Goal: Information Seeking & Learning: Understand process/instructions

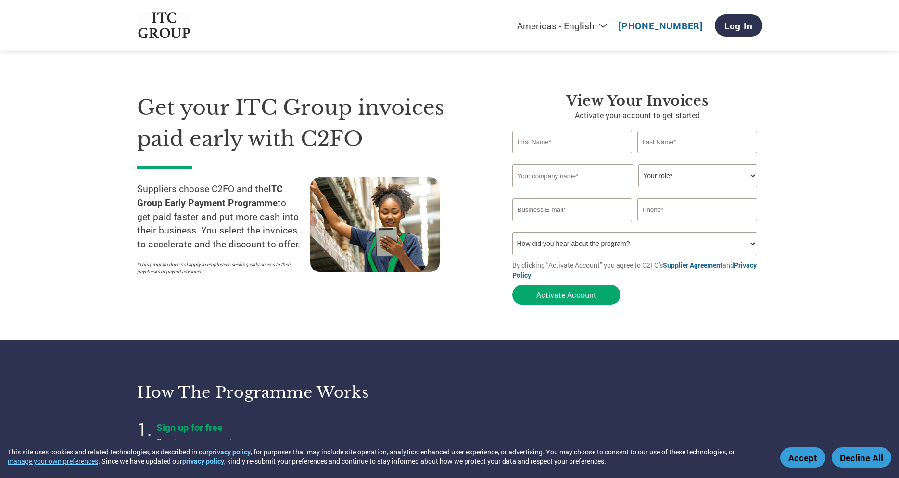
select select "en-[GEOGRAPHIC_DATA]"
click at [179, 200] on strong "ITC Group Early Payment Programme" at bounding box center [209, 196] width 145 height 26
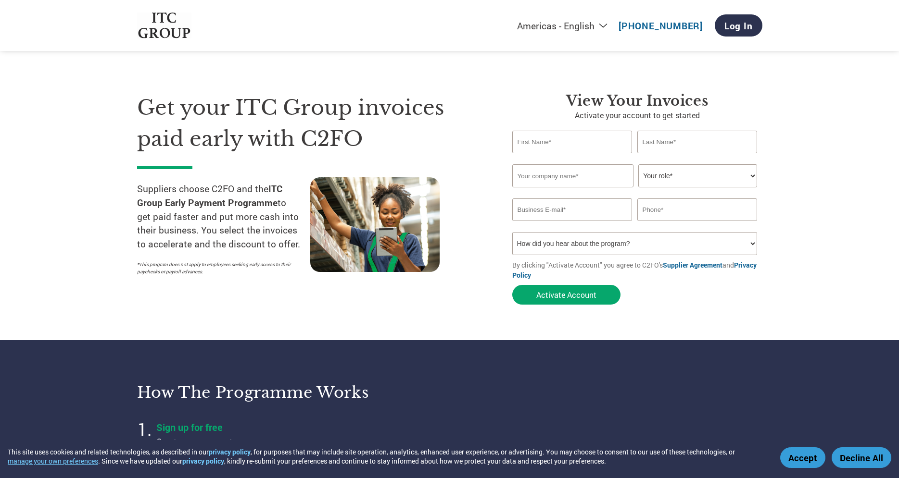
click at [194, 265] on p "*This program does not apply to employees seeking early access to their paychec…" at bounding box center [218, 268] width 163 height 14
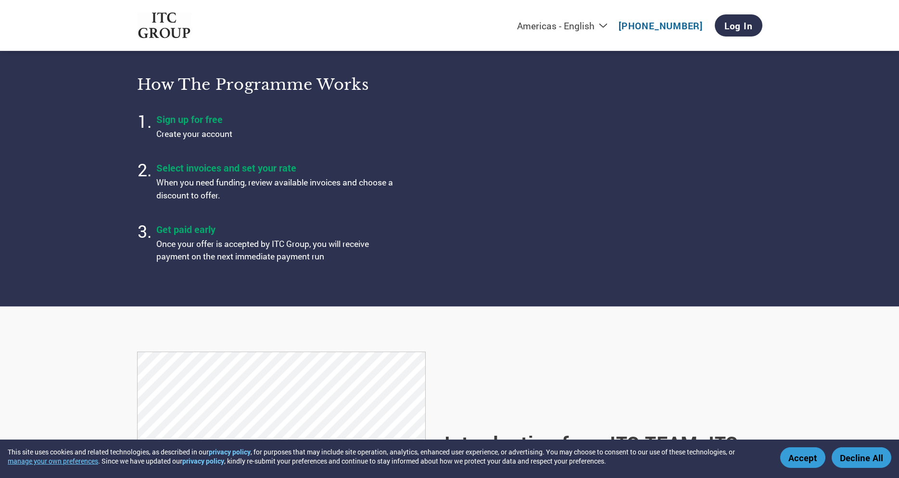
scroll to position [312, 0]
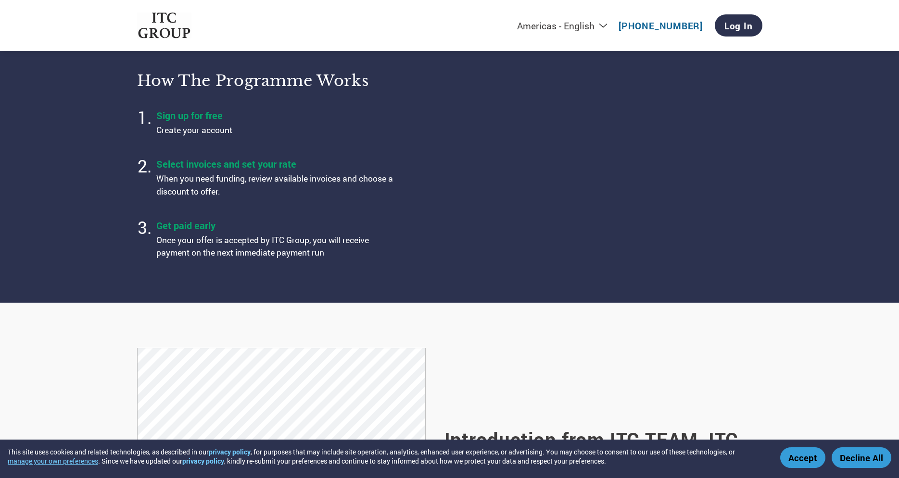
click at [232, 234] on p "Once your offer is accepted by ITC Group, you will receive payment on the next …" at bounding box center [276, 246] width 240 height 25
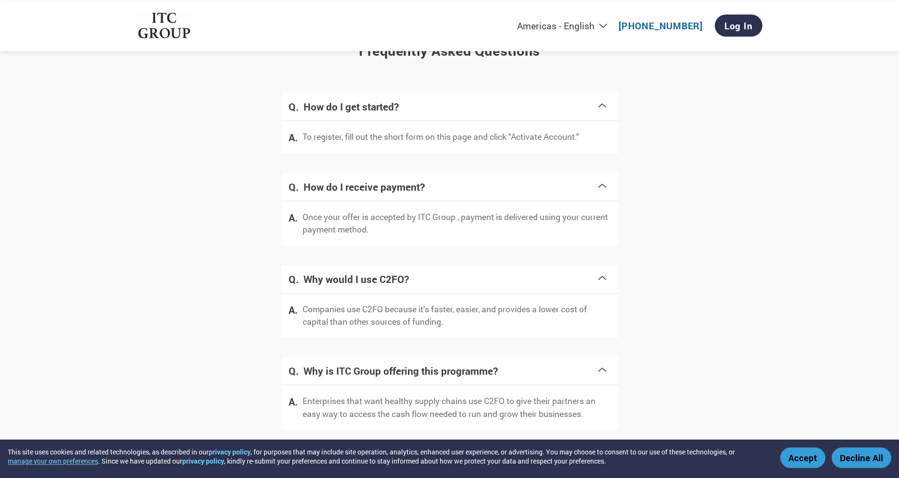
scroll to position [1800, 0]
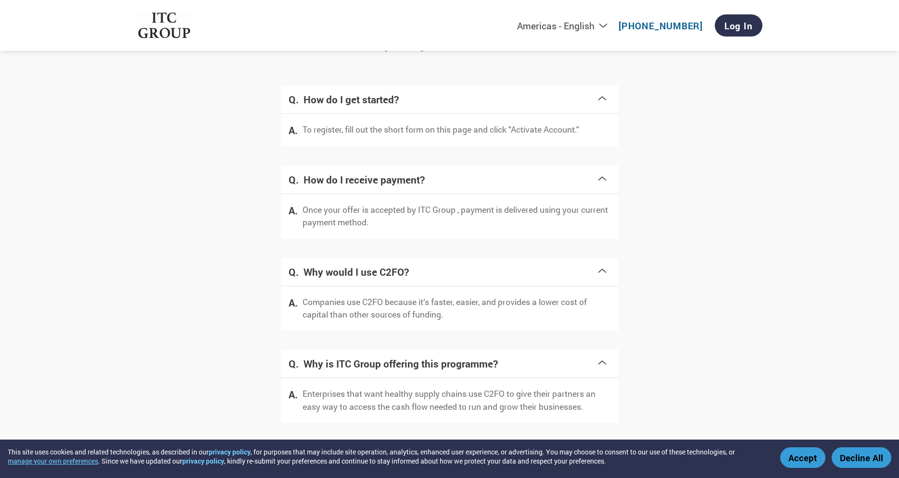
click at [855, 457] on button "Decline All" at bounding box center [861, 458] width 60 height 21
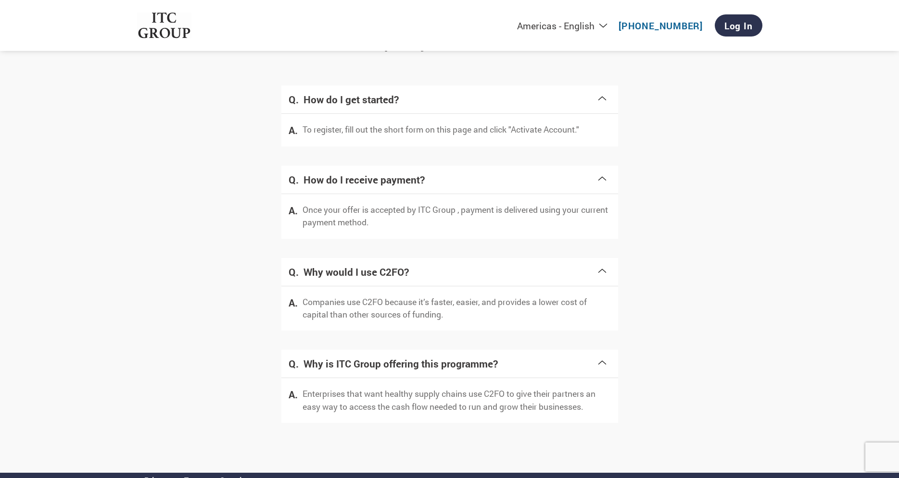
click at [413, 388] on p "Enterprises that want healthy supply chains use C2FO to give their partners an …" at bounding box center [456, 400] width 308 height 25
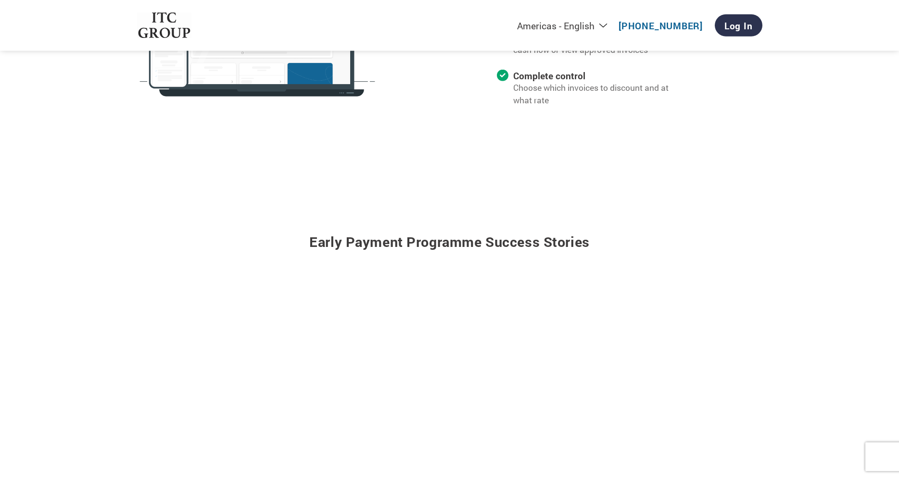
scroll to position [1135, 0]
